Goal: Task Accomplishment & Management: Manage account settings

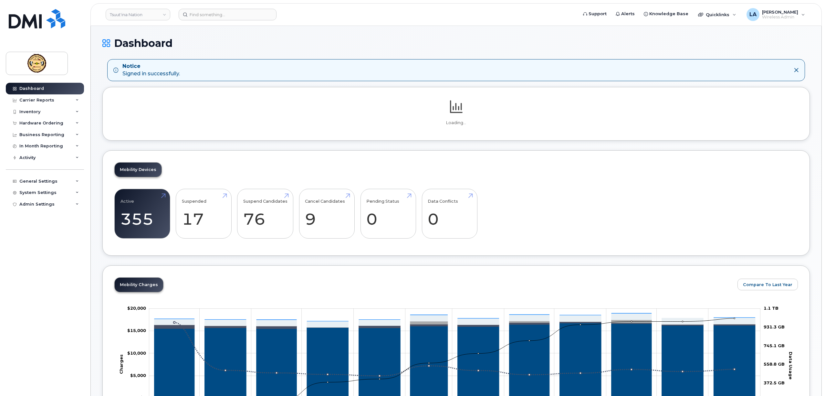
click at [138, 210] on div "Mobility Devices Active 355 26% Suspended 17 31% Suspend Candidates 76 Cancel C…" at bounding box center [455, 203] width 707 height 106
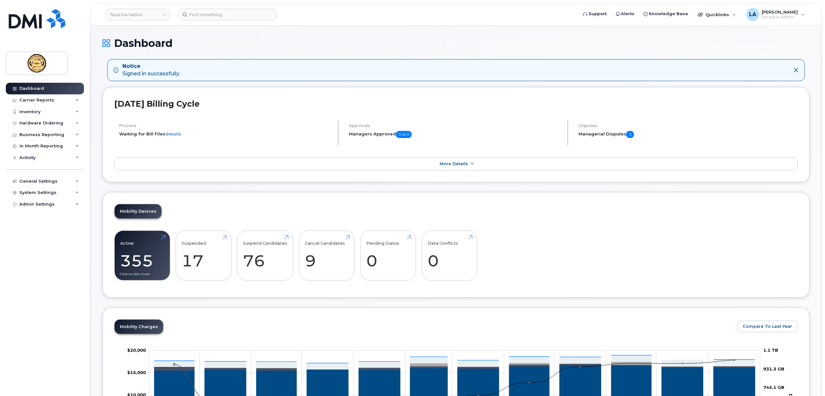
click at [144, 260] on link "Active 355 26%" at bounding box center [142, 255] width 44 height 43
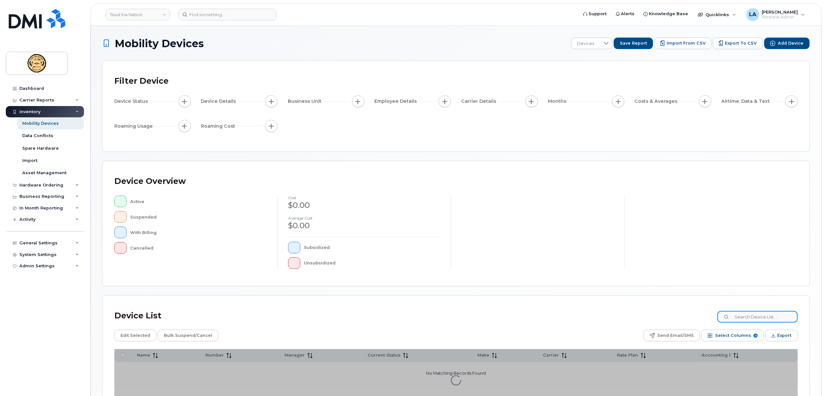
click at [765, 316] on input at bounding box center [757, 317] width 80 height 12
paste input "Jewel Baptiste"
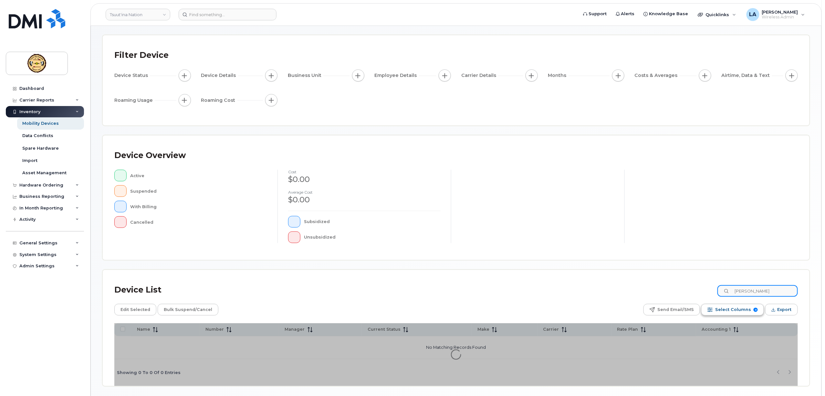
scroll to position [49, 0]
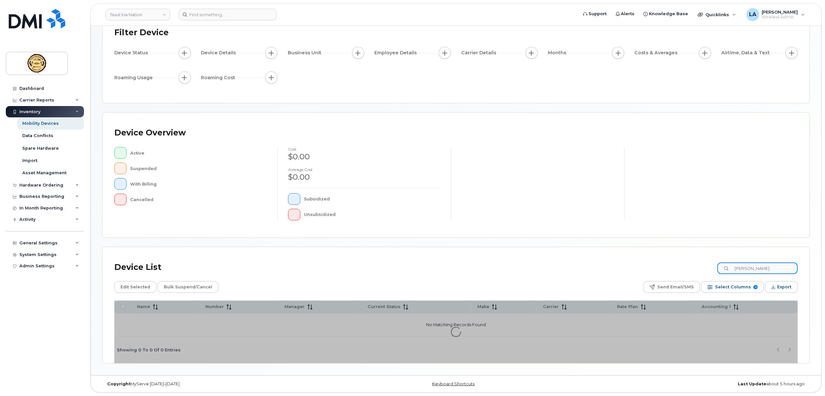
drag, startPoint x: 757, startPoint y: 269, endPoint x: 826, endPoint y: 275, distance: 69.4
click at [824, 275] on html "Tsuut'ina Nation Support Alerts Knowledge Base Quicklinks Suspend / Cancel Devi…" at bounding box center [412, 174] width 825 height 444
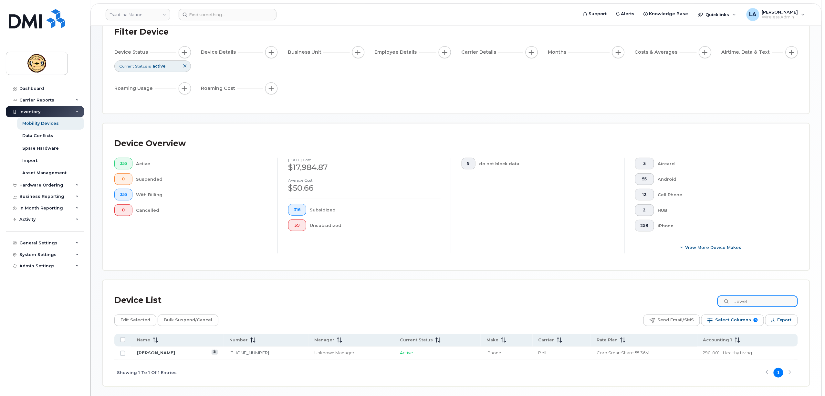
type input "Jewel"
click at [480, 350] on td "[PERSON_NAME]" at bounding box center [506, 352] width 52 height 13
click at [164, 353] on link "[PERSON_NAME]" at bounding box center [156, 352] width 38 height 5
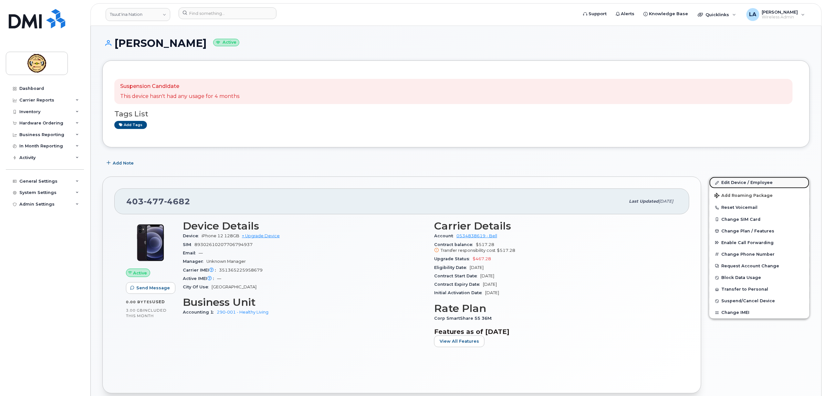
click at [747, 178] on link "Edit Device / Employee" at bounding box center [759, 183] width 100 height 12
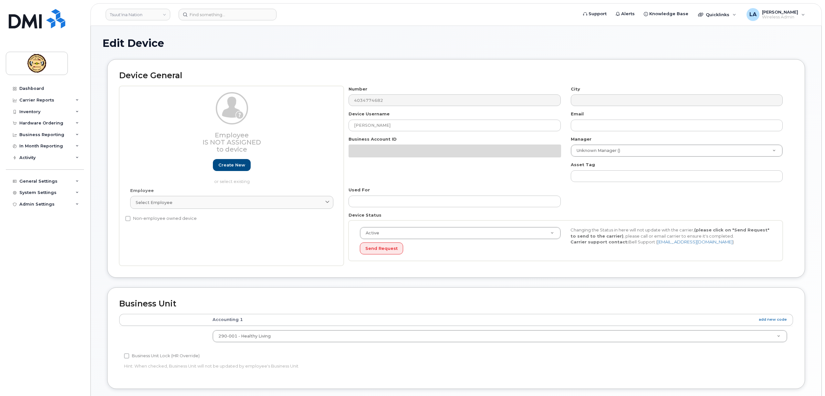
select select "4797888"
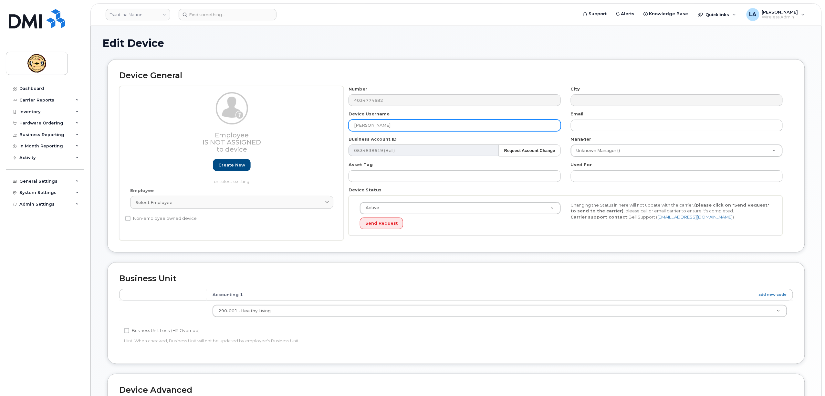
drag, startPoint x: 367, startPoint y: 125, endPoint x: 475, endPoint y: 126, distance: 107.2
click at [475, 126] on input "Jewel Babtiste" at bounding box center [454, 125] width 212 height 12
paste input "Jewel Baptiste"
drag, startPoint x: 367, startPoint y: 127, endPoint x: 315, endPoint y: 125, distance: 51.7
click at [321, 126] on div "Employee Is not assigned to device Create new or select existing Employee Selec…" at bounding box center [456, 163] width 674 height 155
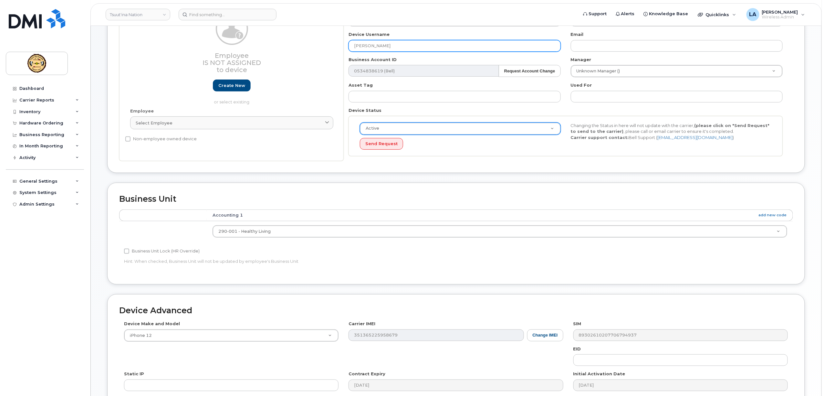
scroll to position [172, 0]
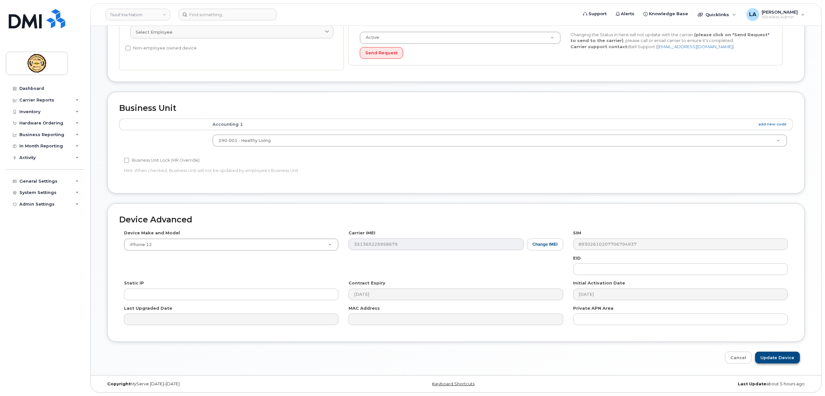
type input "Jewel Baptiste"
click at [774, 355] on input "Update Device" at bounding box center [777, 357] width 45 height 12
type input "Saving..."
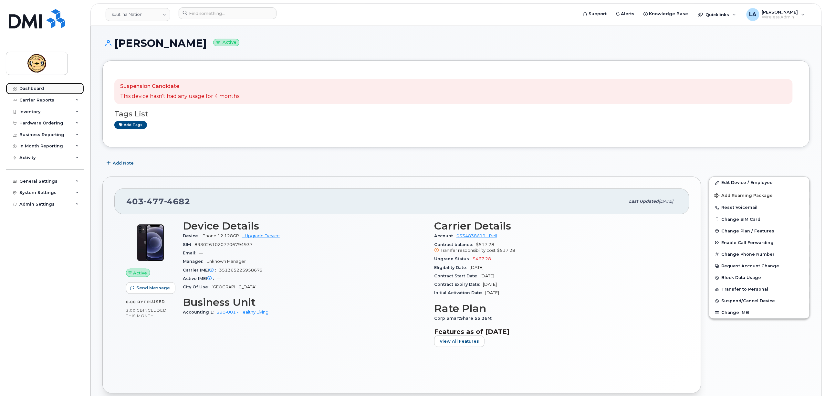
click at [26, 90] on div "Dashboard" at bounding box center [31, 88] width 25 height 5
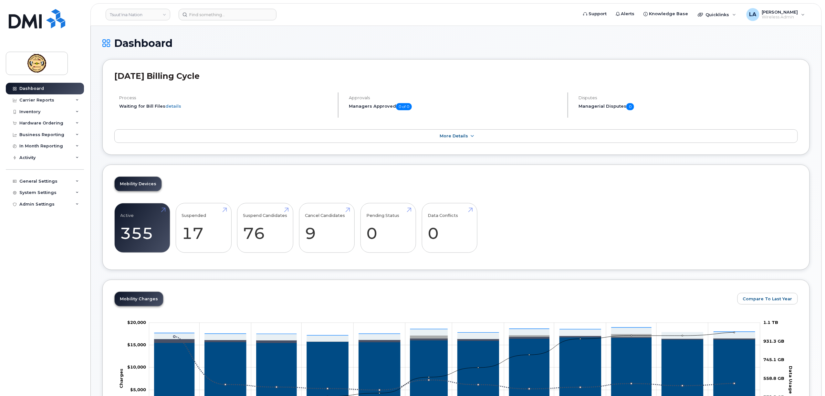
click at [77, 274] on div "Dashboard Carrier Reports Monthly Billing Data Daily Data Pooling Data Behavior…" at bounding box center [46, 234] width 80 height 303
click at [150, 229] on link "Active 355 26%" at bounding box center [142, 227] width 44 height 43
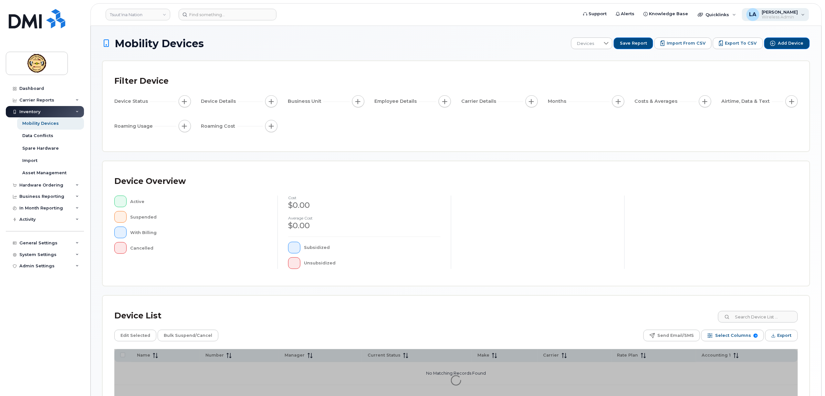
click at [794, 15] on span "Wireless Admin" at bounding box center [780, 17] width 36 height 5
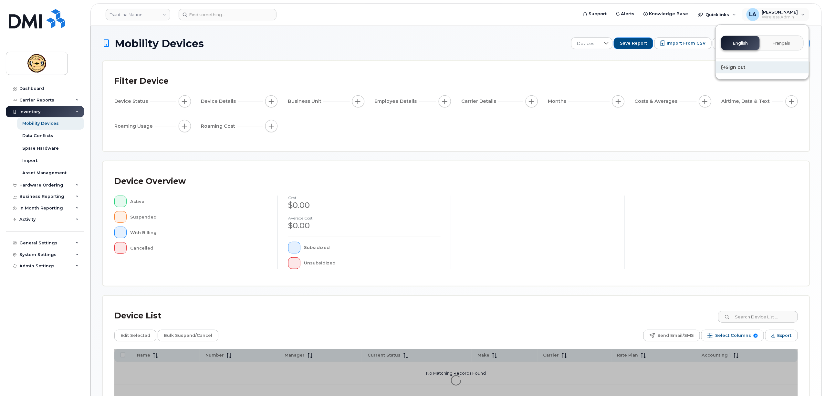
click at [739, 67] on div "Sign out" at bounding box center [761, 67] width 93 height 12
